Goal: Information Seeking & Learning: Learn about a topic

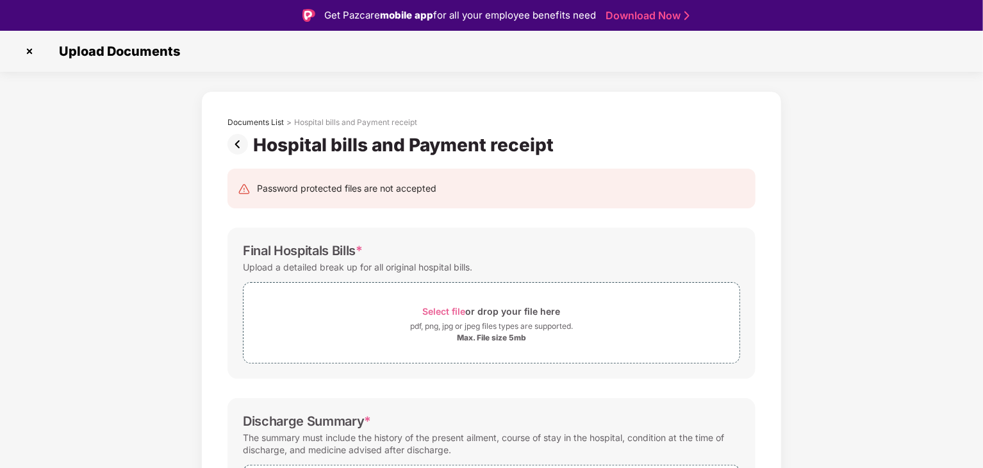
click at [31, 54] on img at bounding box center [29, 51] width 21 height 21
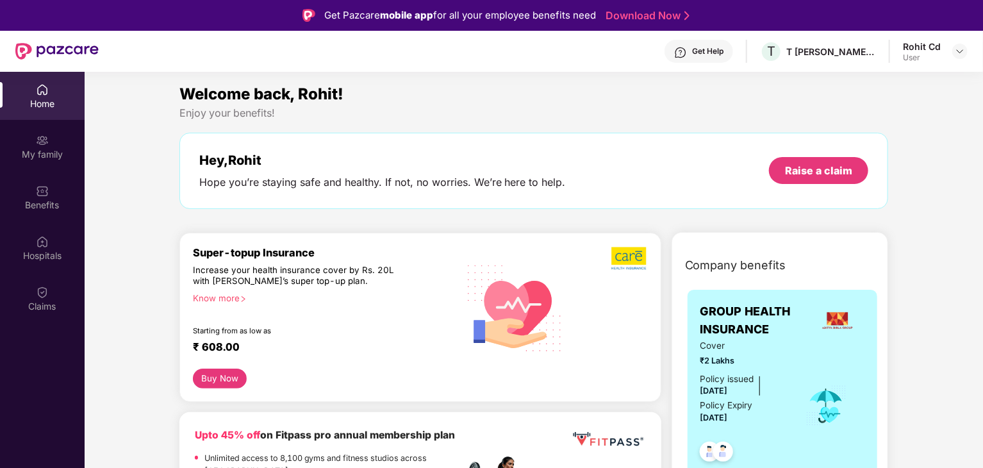
click at [49, 100] on div "Home" at bounding box center [42, 103] width 85 height 13
click at [53, 53] on img at bounding box center [56, 51] width 83 height 17
click at [957, 53] on img at bounding box center [960, 51] width 10 height 10
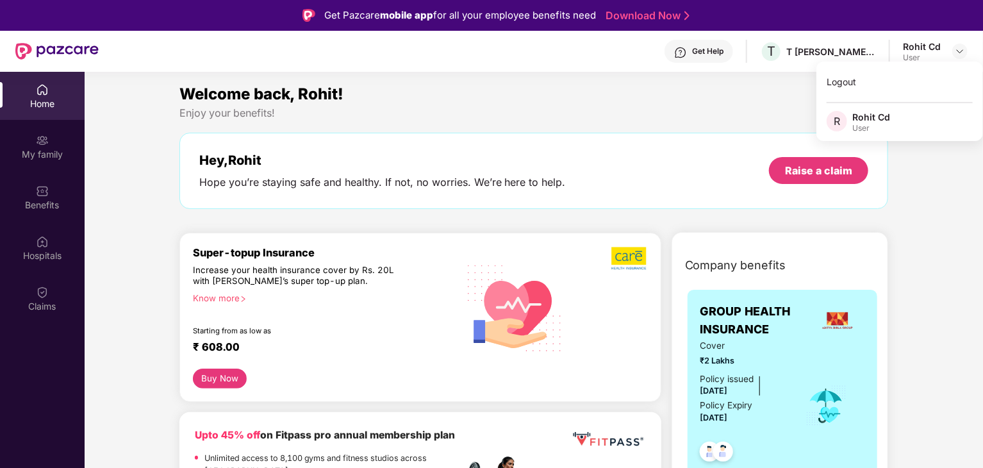
click at [878, 120] on div "Rohit Cd" at bounding box center [871, 117] width 38 height 12
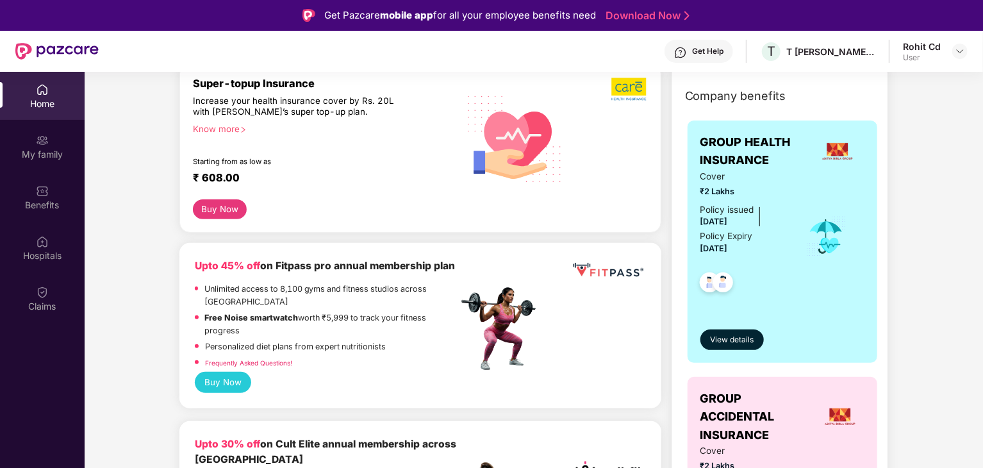
scroll to position [168, 0]
click at [734, 331] on button "View details" at bounding box center [731, 340] width 63 height 21
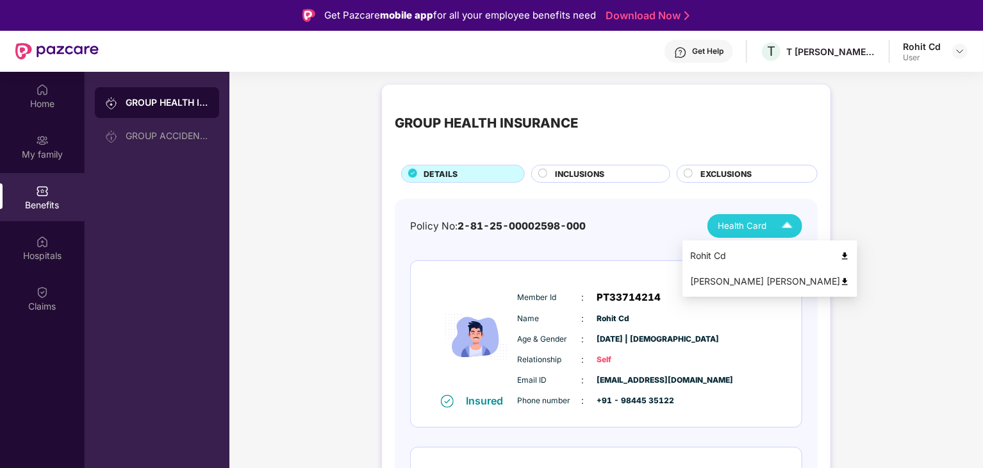
click at [784, 228] on img at bounding box center [787, 226] width 22 height 22
click at [619, 168] on div "INCLUSIONS" at bounding box center [605, 175] width 115 height 14
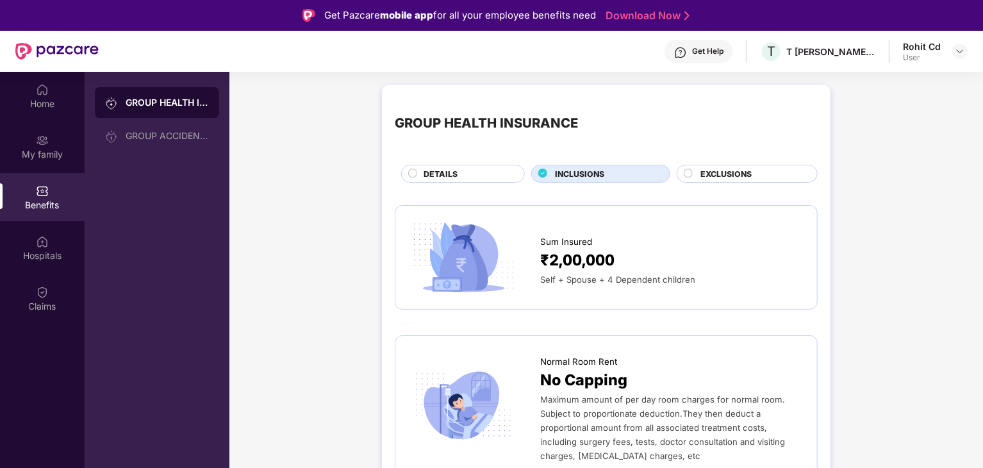
click at [710, 172] on span "EXCLUSIONS" at bounding box center [725, 174] width 51 height 12
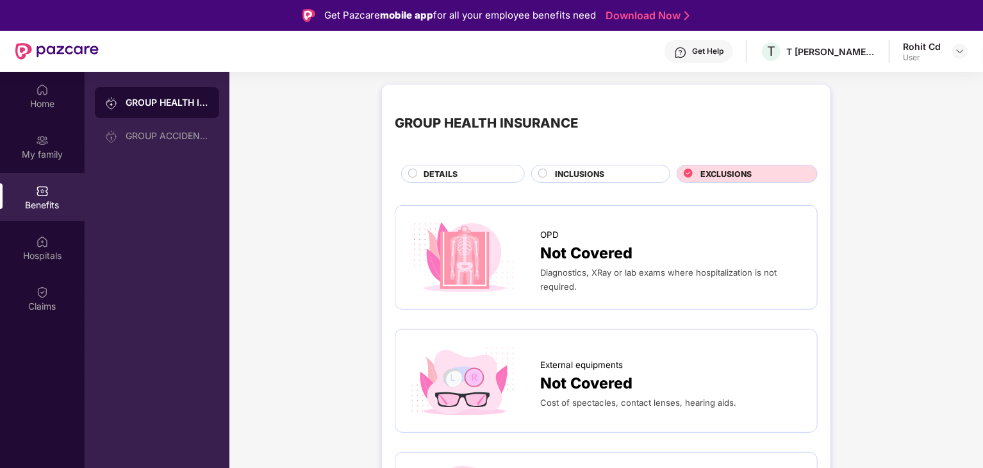
click at [443, 170] on span "DETAILS" at bounding box center [440, 174] width 34 height 12
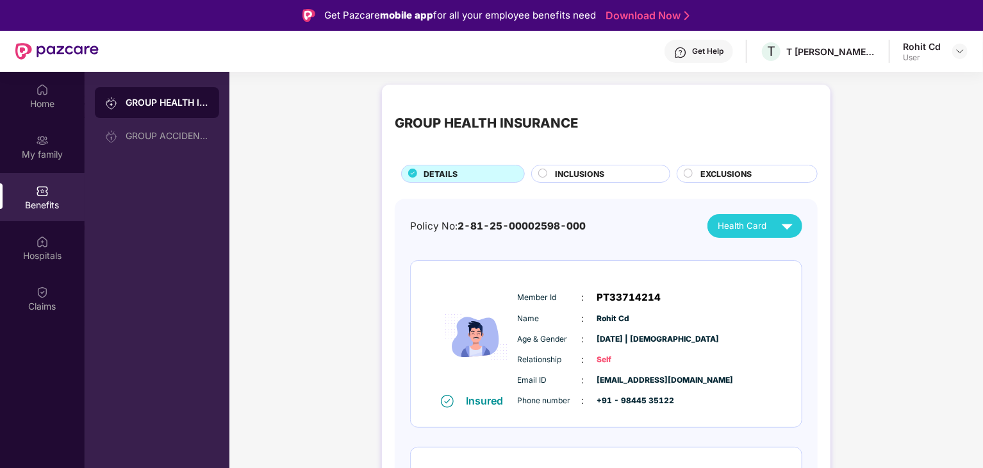
click at [698, 174] on div "EXCLUSIONS" at bounding box center [752, 175] width 117 height 14
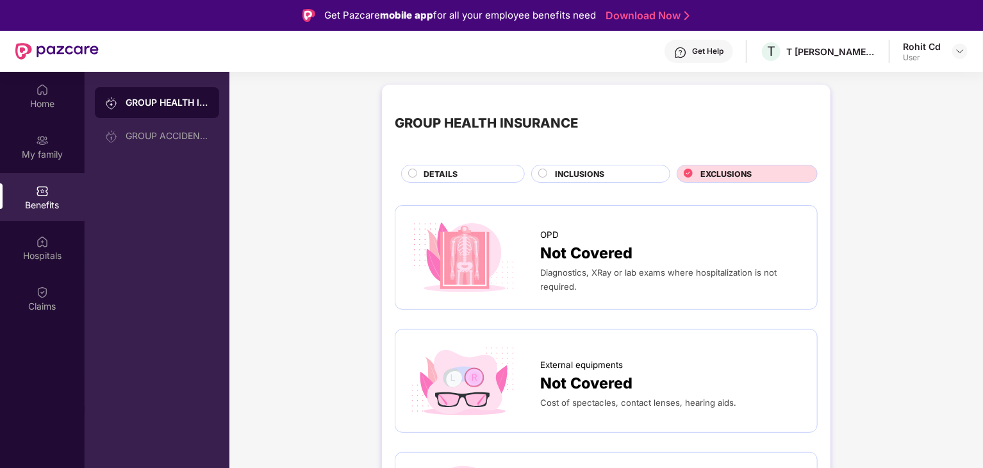
click at [421, 165] on div "DETAILS" at bounding box center [463, 174] width 124 height 18
